Goal: Task Accomplishment & Management: Complete application form

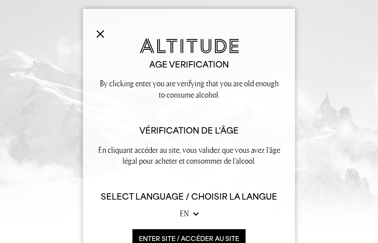
type input "jLTQCnTkLyPtvy"
type input "[EMAIL_ADDRESS][DOMAIN_NAME]"
type input "8300021974"
type input "OiFLwwPp"
type input "ojnQhaZgzKL"
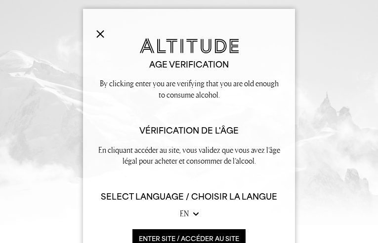
type input "iromejigox241@gmail.com"
